Goal: Navigation & Orientation: Find specific page/section

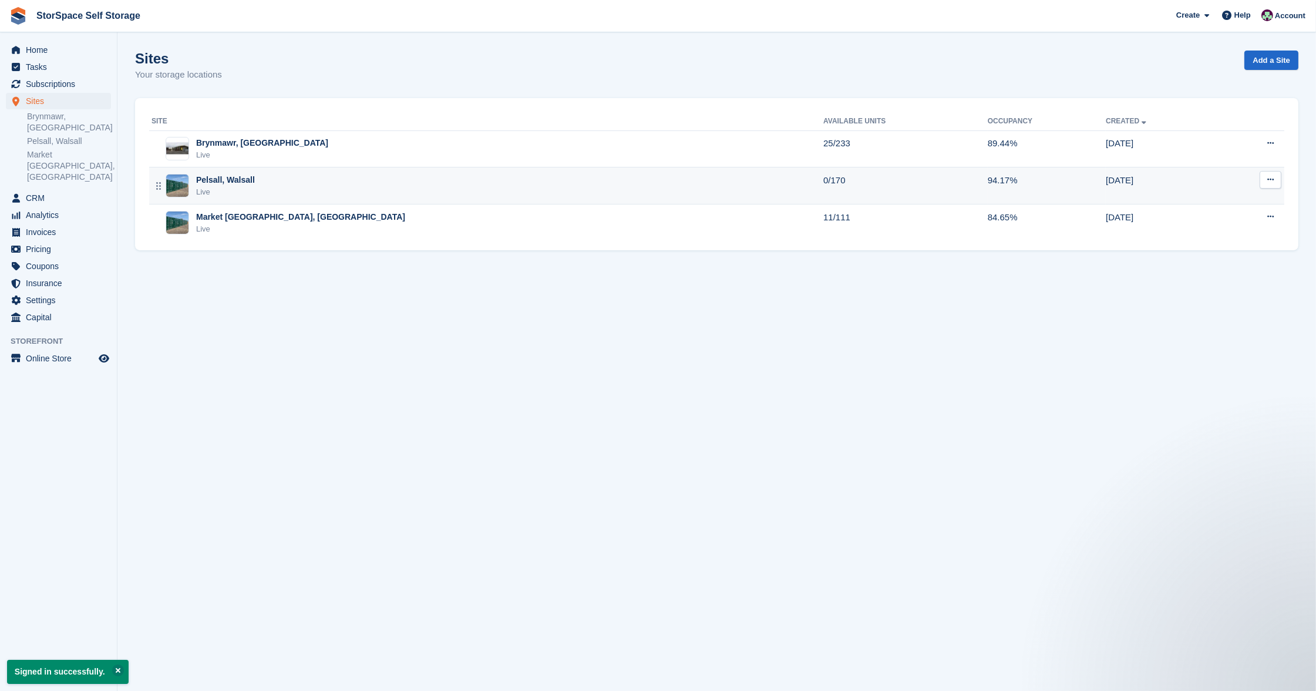
click at [342, 194] on div "Pelsall, Walsall Live" at bounding box center [488, 186] width 672 height 24
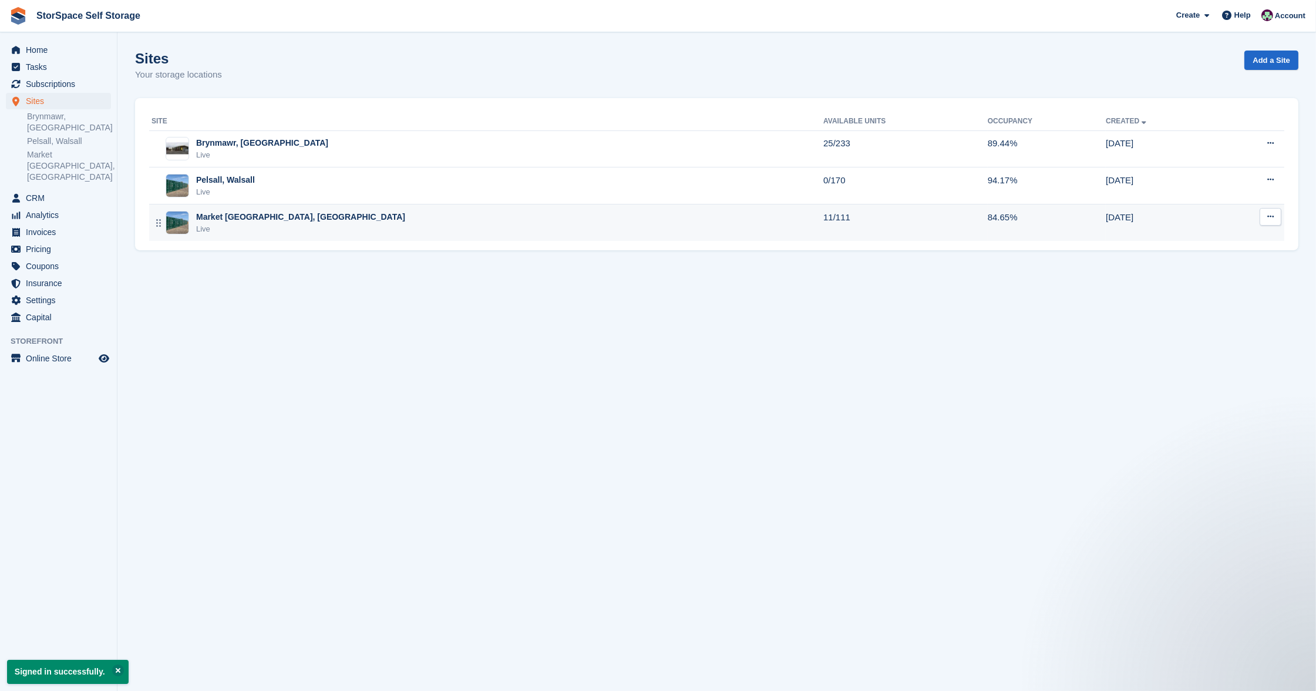
click at [359, 216] on div "Market Drayton, Shropshire Live" at bounding box center [488, 223] width 672 height 24
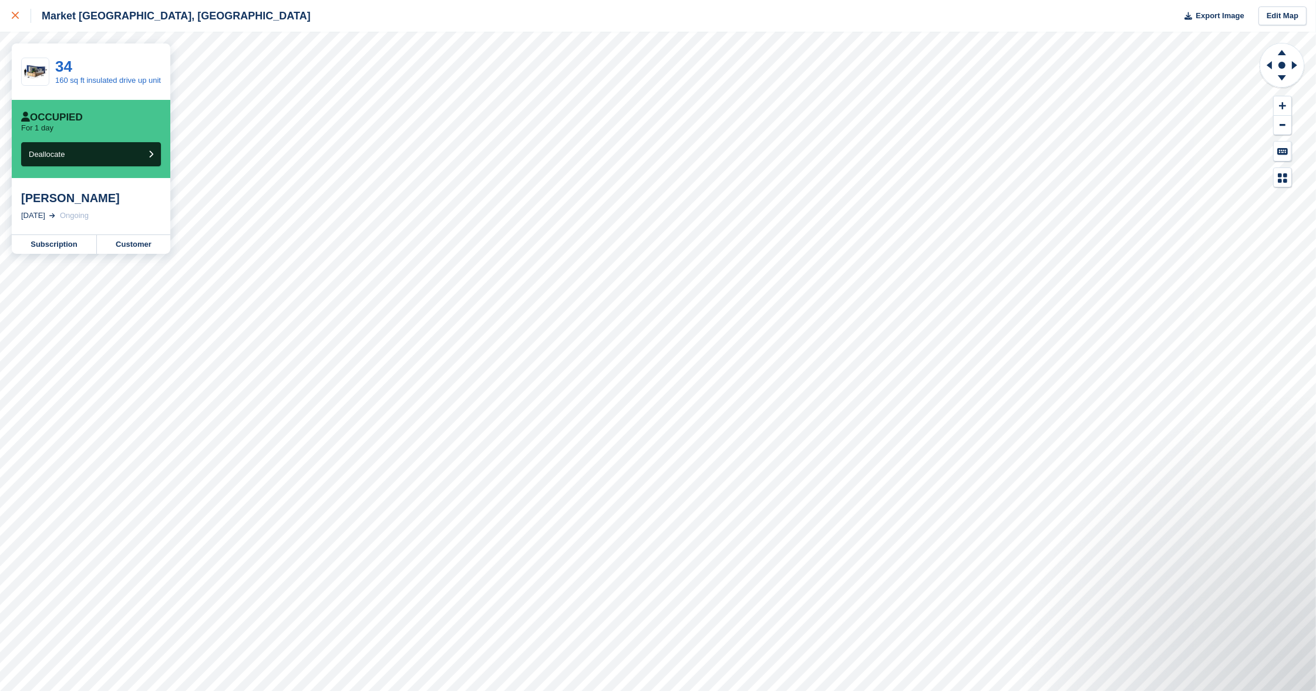
click at [17, 14] on icon at bounding box center [15, 15] width 7 height 7
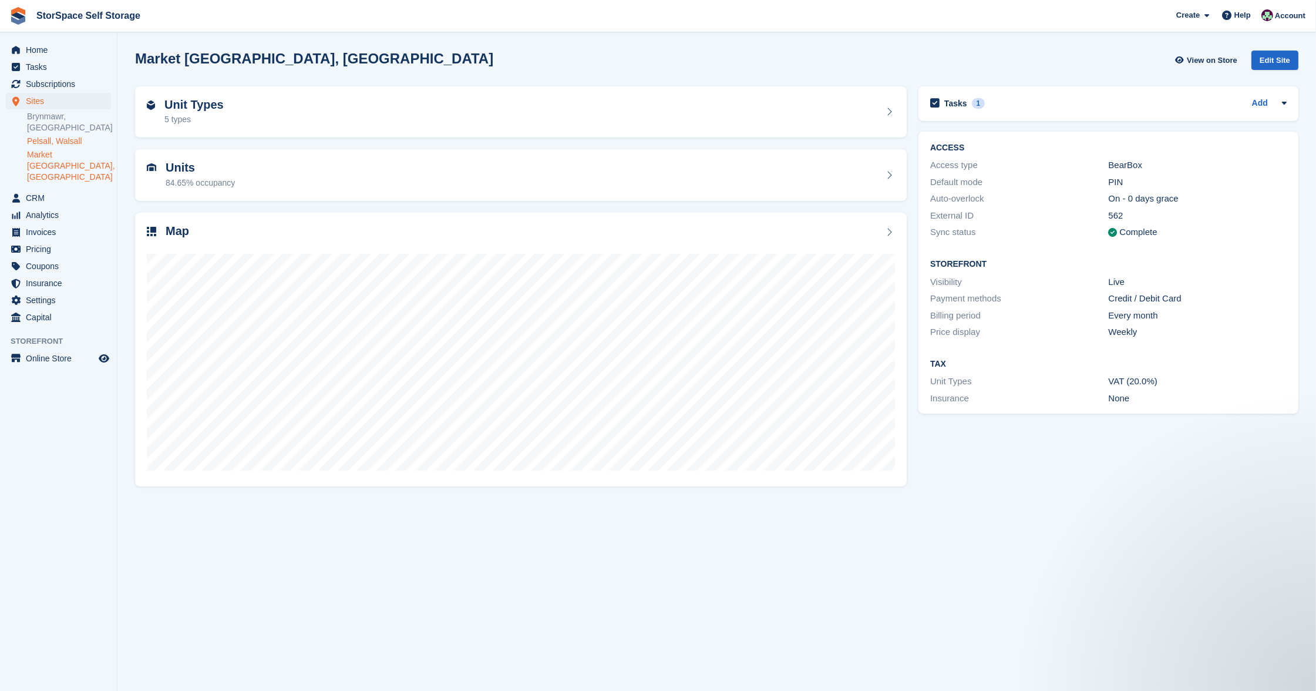
click at [57, 139] on link "Pelsall, Walsall" at bounding box center [69, 141] width 84 height 11
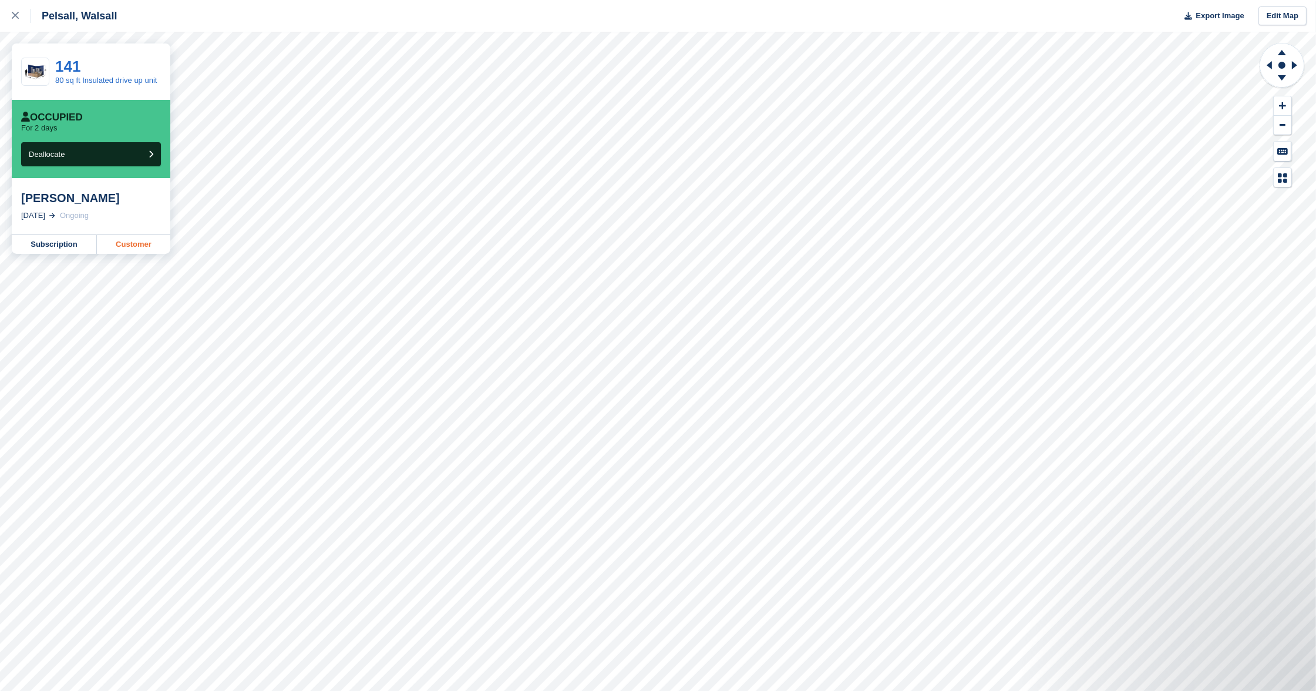
click at [145, 243] on link "Customer" at bounding box center [133, 244] width 73 height 19
